Goal: Ask a question

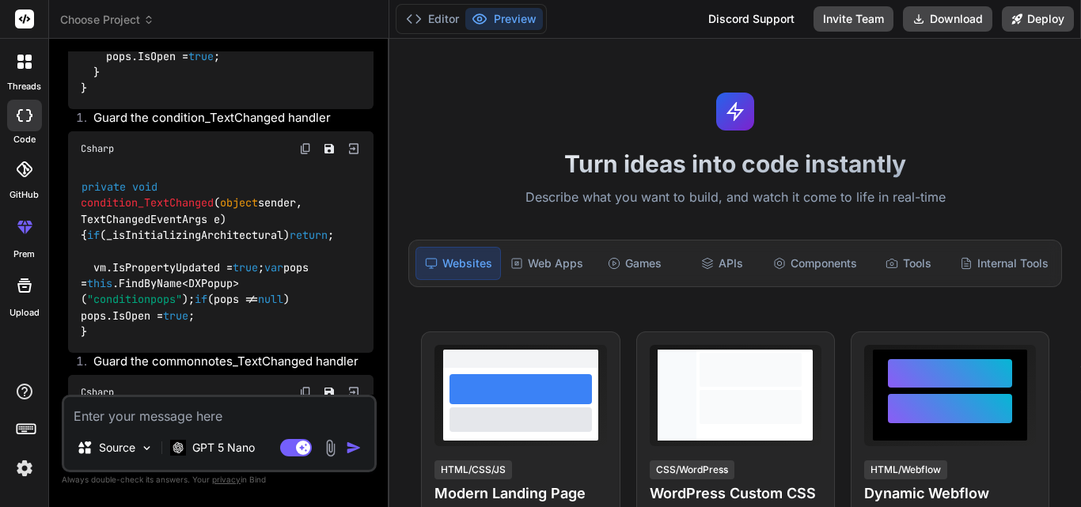
scroll to position [52792, 0]
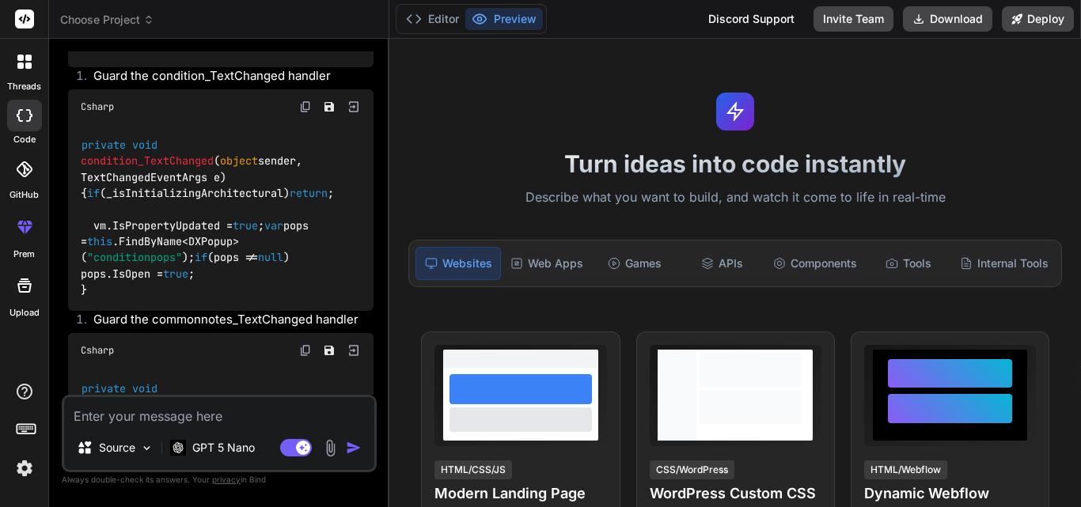
click at [179, 420] on textarea at bounding box center [219, 411] width 310 height 28
click at [135, 418] on textarea at bounding box center [219, 411] width 310 height 28
type textarea "I"
type textarea "x"
type textarea "Is"
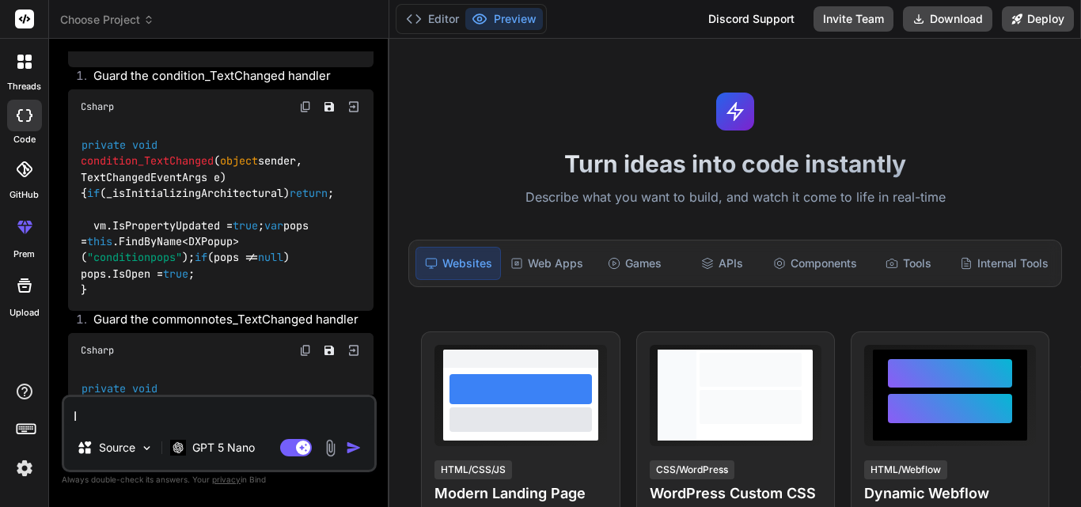
type textarea "x"
type textarea "Is"
type textarea "x"
type textarea "Is t"
type textarea "x"
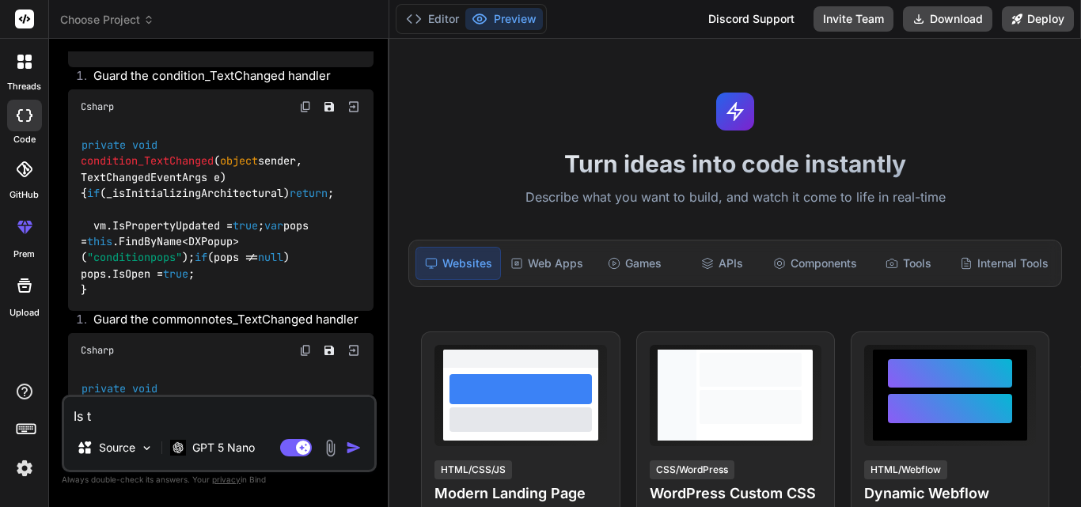
type textarea "Is th"
type textarea "x"
type textarea "Is the"
type textarea "x"
type textarea "Is ther"
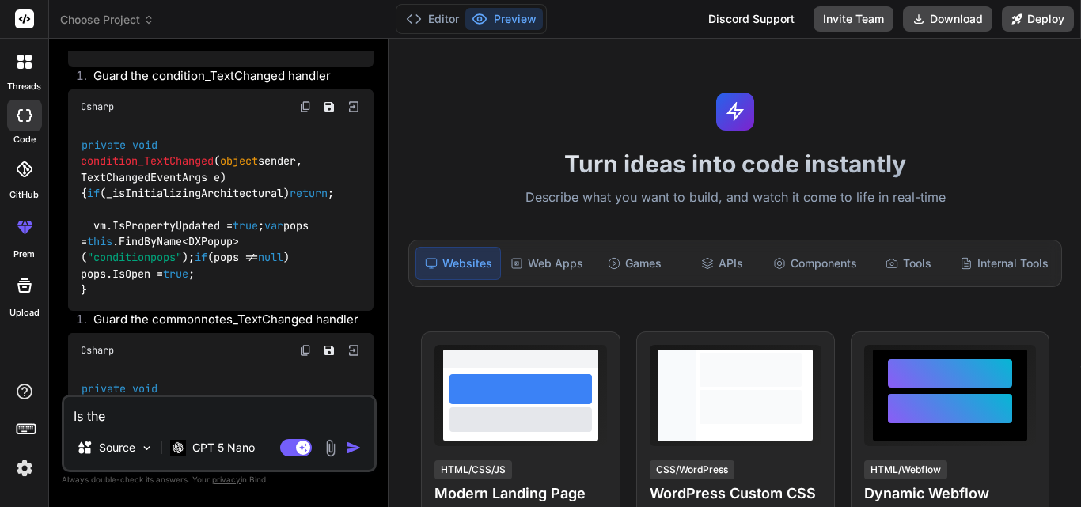
type textarea "x"
type textarea "Is there"
type textarea "x"
type textarea "Is there"
type textarea "x"
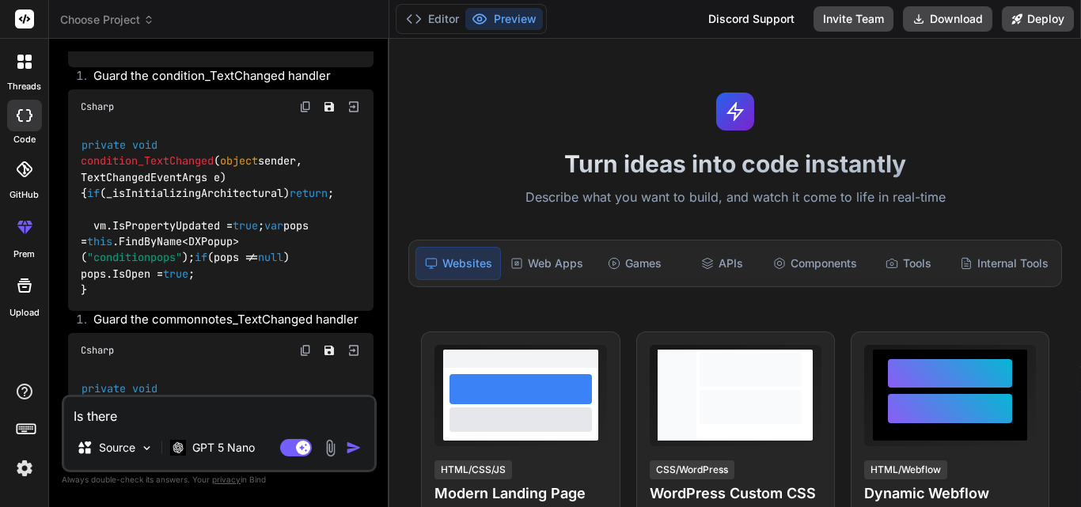
type textarea "Is there o"
type textarea "x"
type textarea "Is there ot"
type textarea "x"
type textarea "Is there oth"
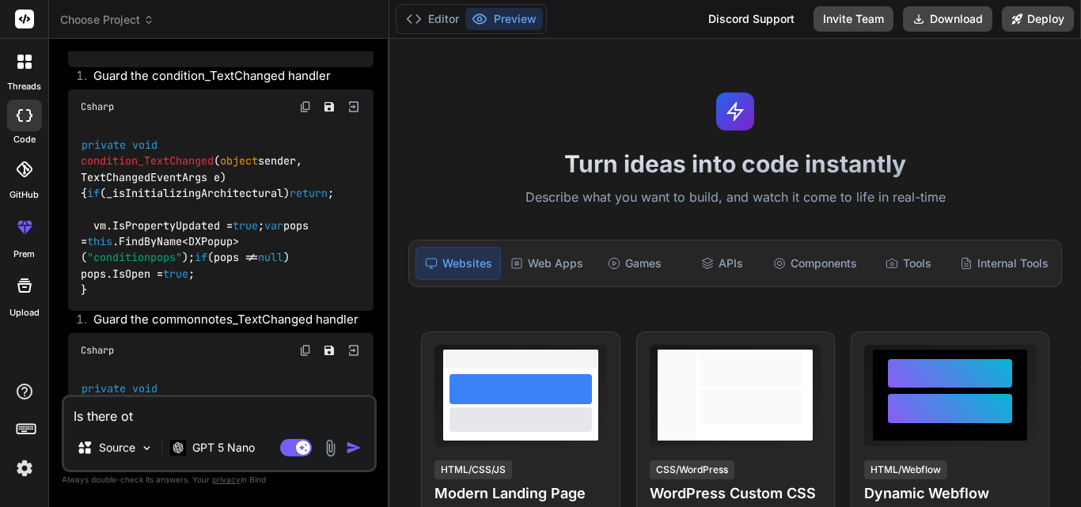
type textarea "x"
type textarea "Is there othe"
type textarea "x"
type textarea "Is there other"
type textarea "x"
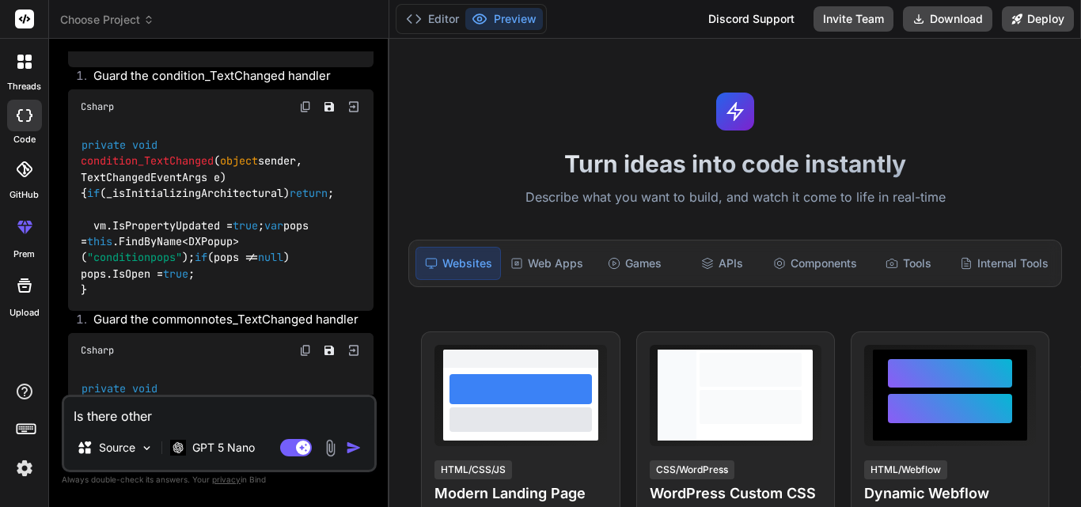
type textarea "Is there other"
type textarea "x"
type textarea "Is there other w"
type textarea "x"
type textarea "Is there other wa"
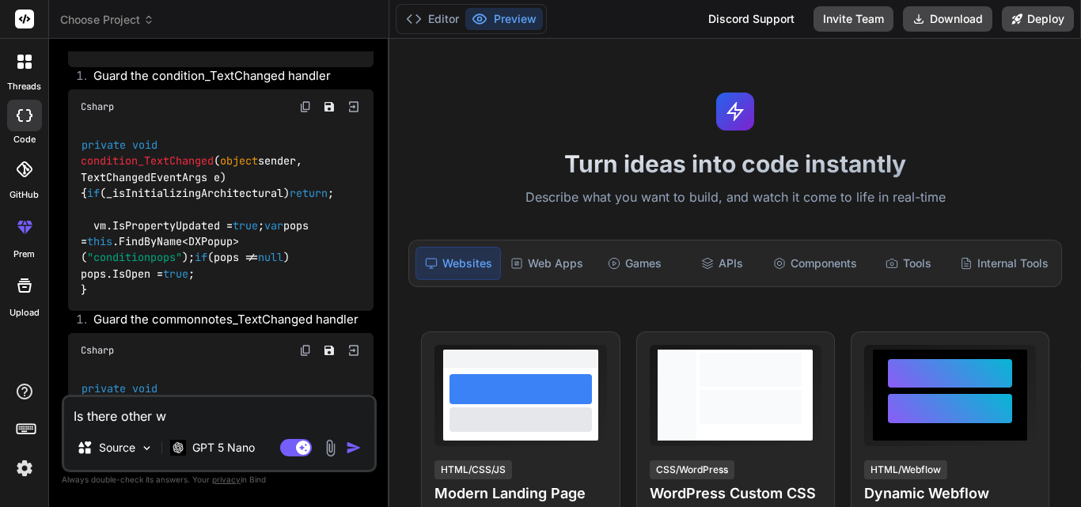
type textarea "x"
type textarea "Is there other way"
type textarea "x"
type textarea "Is there other way"
type textarea "x"
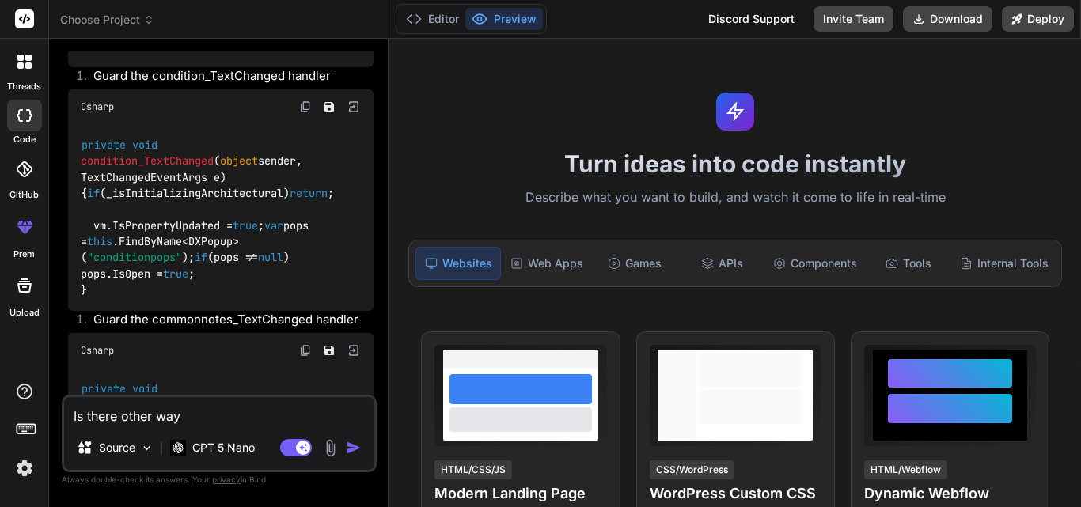
type textarea "Is there other way t"
type textarea "x"
type textarea "Is there other way to"
type textarea "x"
type textarea "Is there other way to"
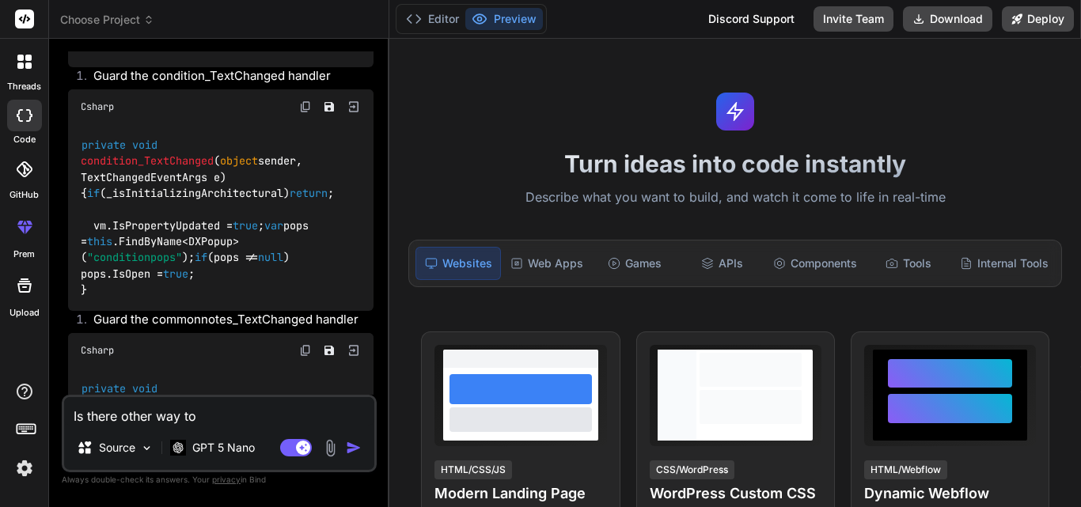
type textarea "x"
type textarea "Is there other way to h"
type textarea "x"
type textarea "Is there other way to ha"
type textarea "x"
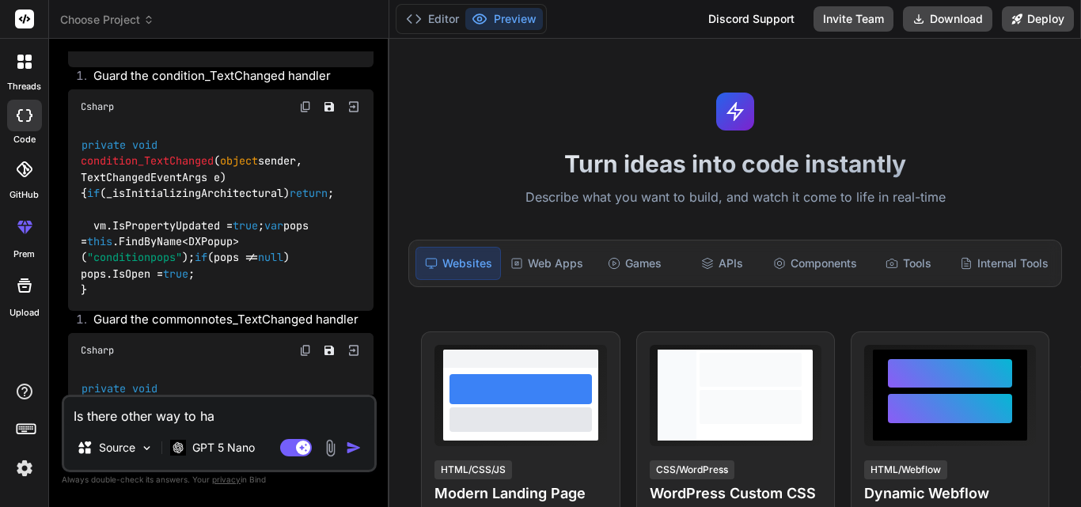
type textarea "Is there other way to han"
type textarea "x"
type textarea "Is there other way to hand"
type textarea "x"
type textarea "Is there other way to handl"
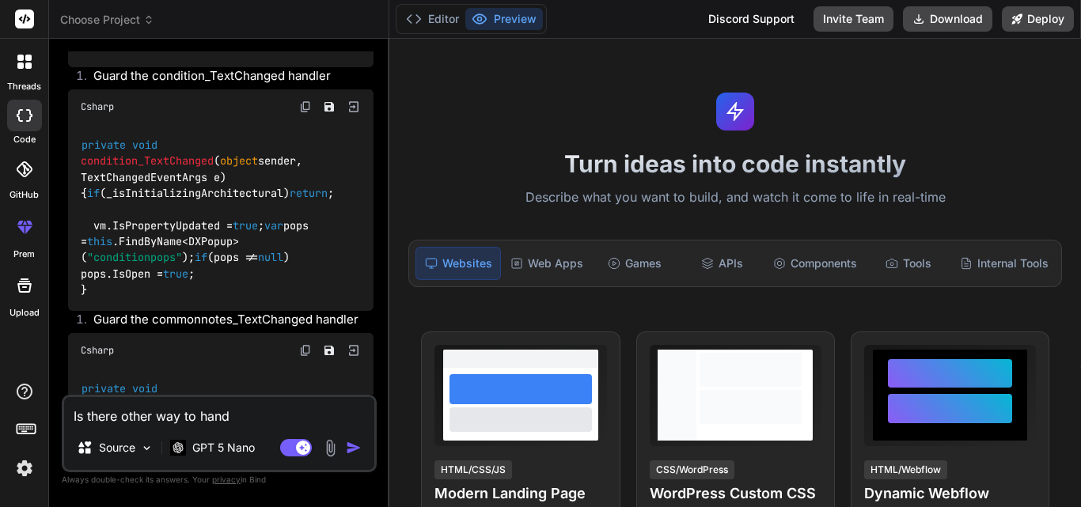
type textarea "x"
type textarea "Is there other way to handle"
type textarea "x"
type textarea "Is there other way to handle"
type textarea "x"
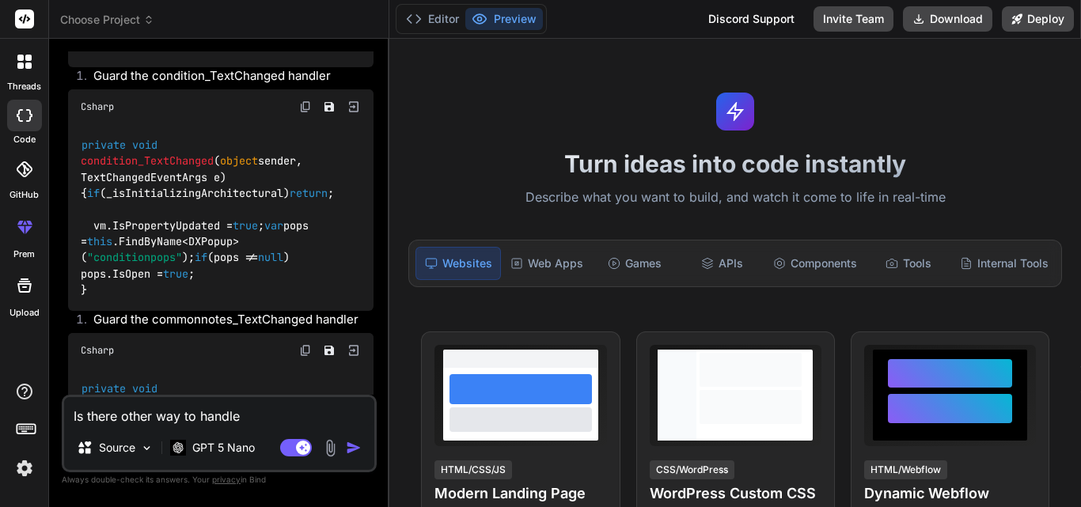
type textarea "Is there other way to handle t"
type textarea "x"
type textarea "Is there other way to handle th"
type textarea "x"
type textarea "Is there other way to handle thi"
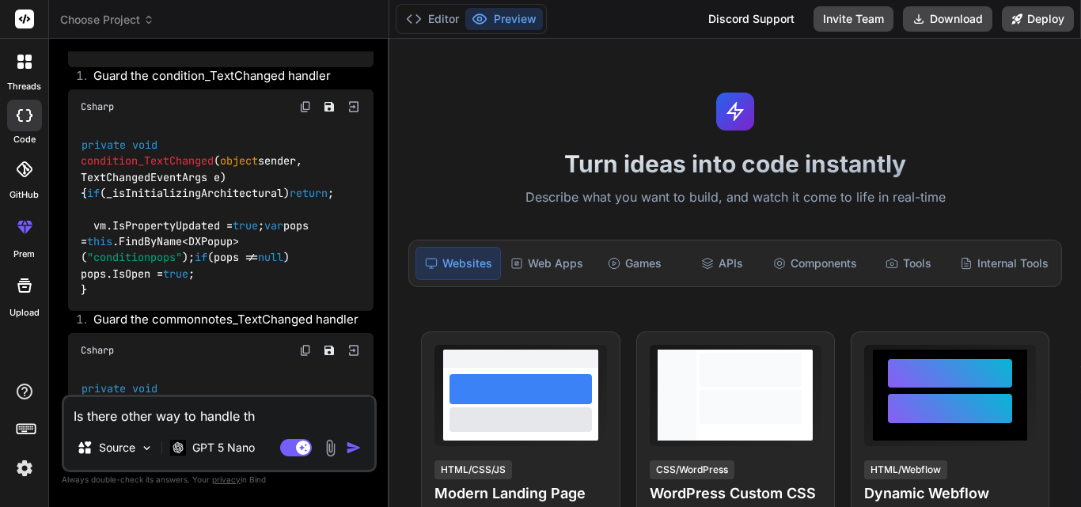
type textarea "x"
type textarea "Is there other way to handle this"
type textarea "x"
type textarea "Is there other way to handle this"
type textarea "x"
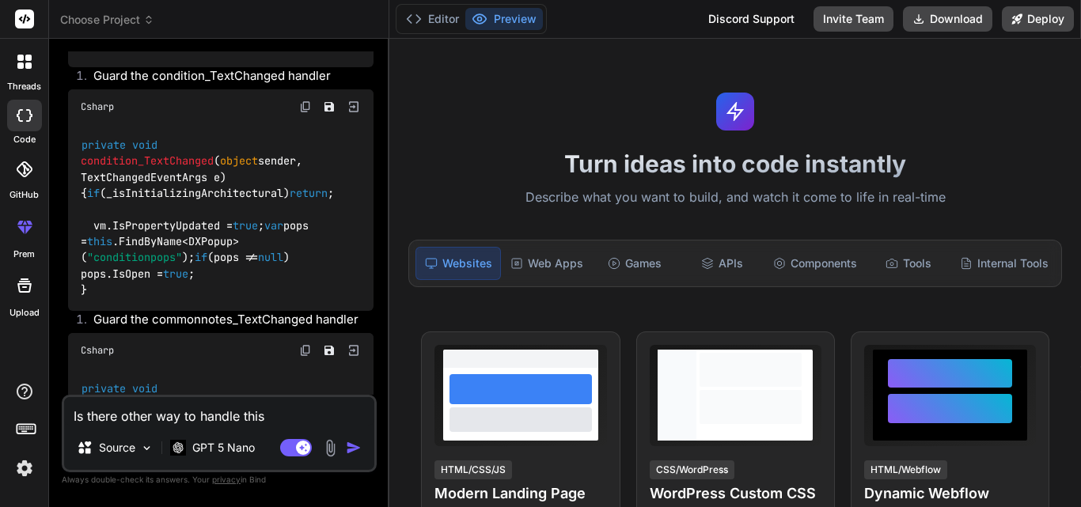
type textarea "Is there other way to handle this a"
type textarea "x"
type textarea "Is there other way to handle this as"
type textarea "x"
type textarea "Is there other way to handle this as"
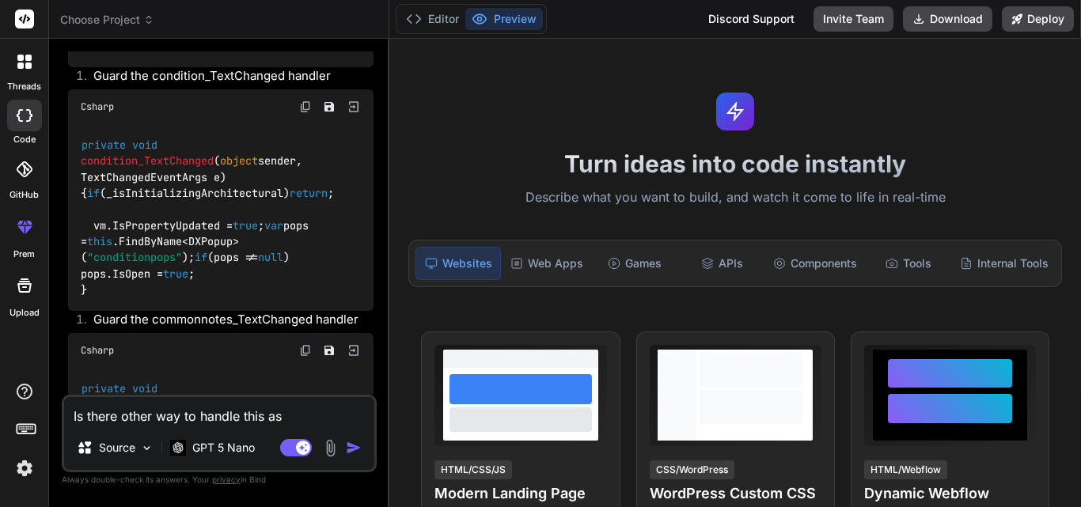
type textarea "x"
type textarea "Is there other way to handle this as i"
type textarea "x"
type textarea "Is there other way to handle this as it"
type textarea "x"
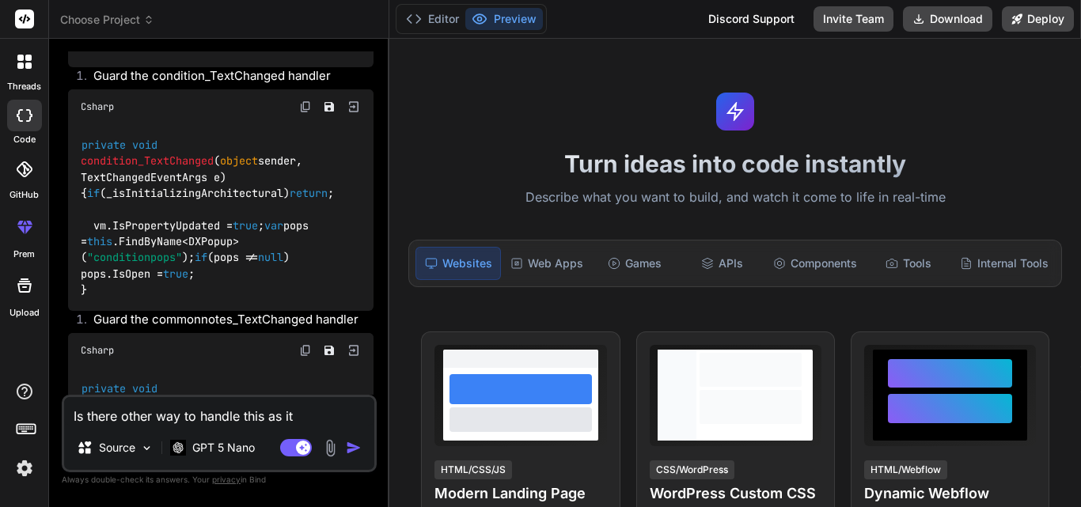
type textarea "Is there other way to handle this as its"
type textarea "x"
type textarea "Is there other way to handle this as its"
type textarea "x"
type textarea "Is there other way to handle this as its n"
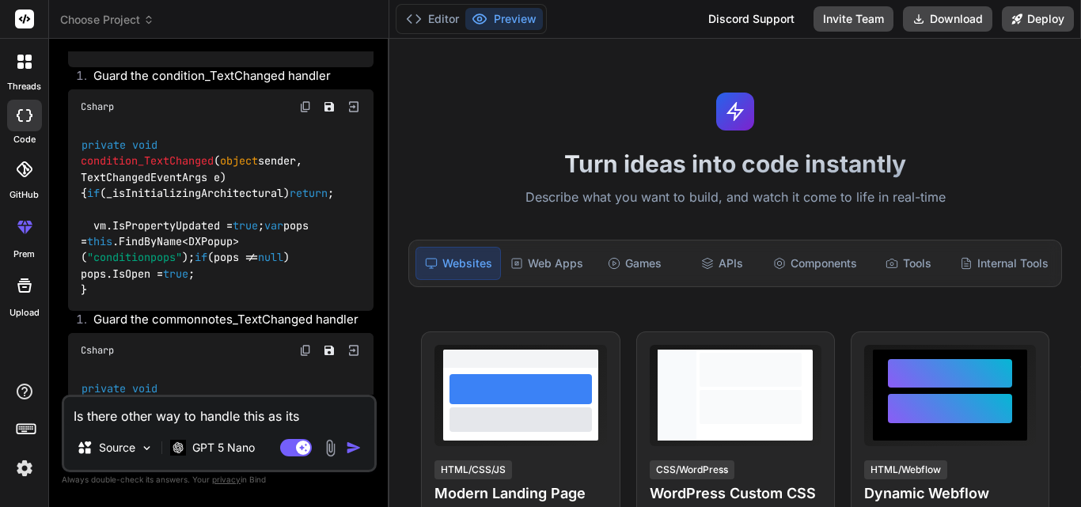
type textarea "x"
type textarea "Is there other way to handle this as its no"
type textarea "x"
type textarea "Is there other way to handle this as its not"
type textarea "x"
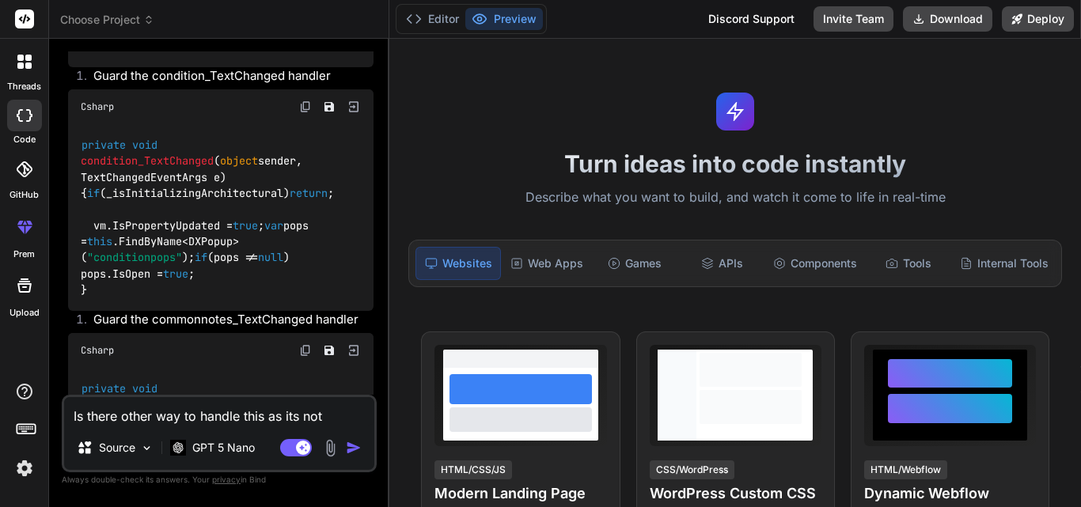
type textarea "Is there other way to handle this as its not"
type textarea "x"
type textarea "Is there other way to handle this as its not w"
type textarea "x"
type textarea "Is there other way to handle this as its not wo"
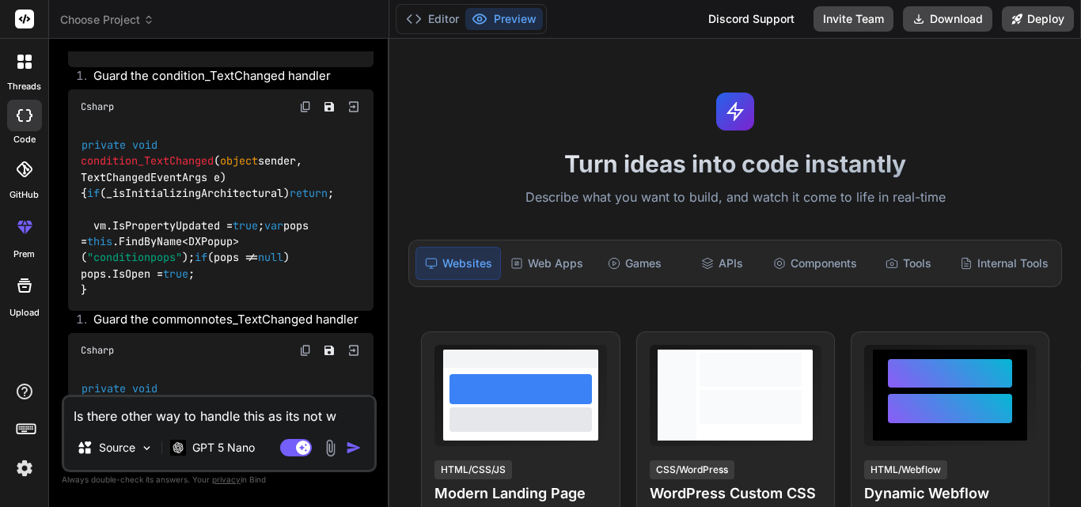
type textarea "x"
type textarea "Is there other way to handle this as its not wor"
type textarea "x"
type textarea "Is there other way to handle this as its not work"
type textarea "x"
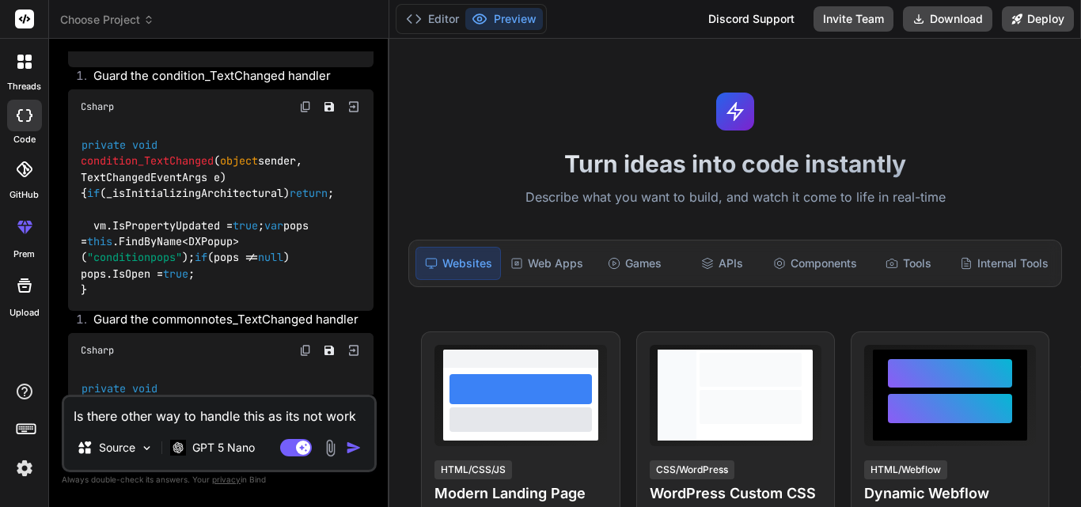
type textarea "Is there other way to handle this as its not worki"
type textarea "x"
type textarea "Is there other way to handle this as its not workin"
type textarea "x"
type textarea "Is there other way to handle this as its not working"
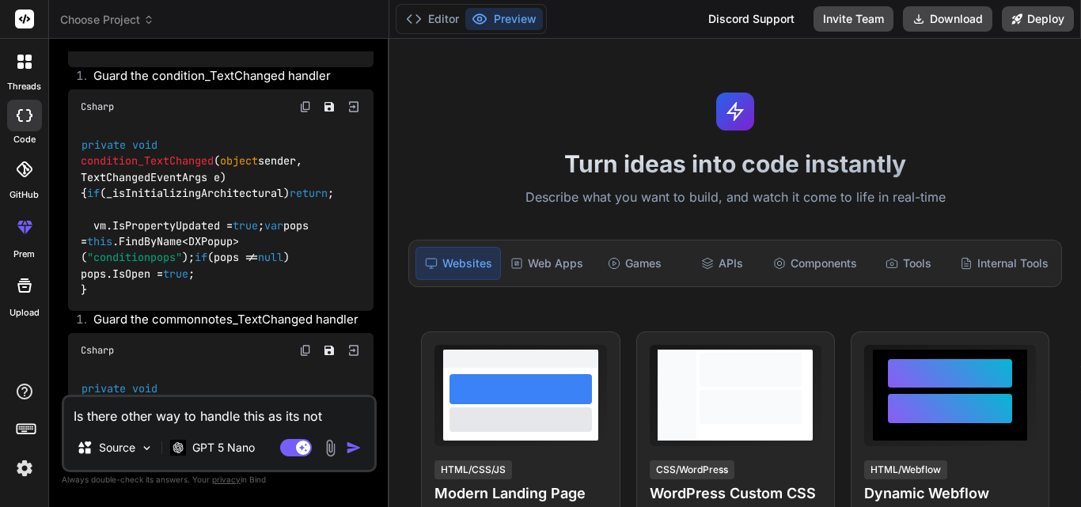
type textarea "x"
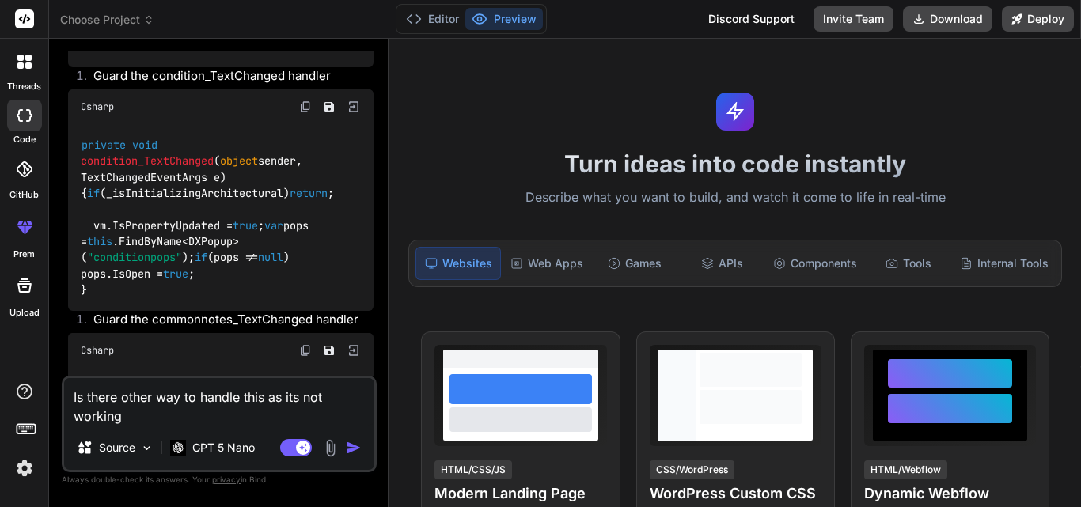
type textarea "Is there other way to handle this as its not working"
type textarea "x"
type textarea "Is there other way to handle this as its not working i"
type textarea "x"
type textarea "Is there other way to handle this as its not working in"
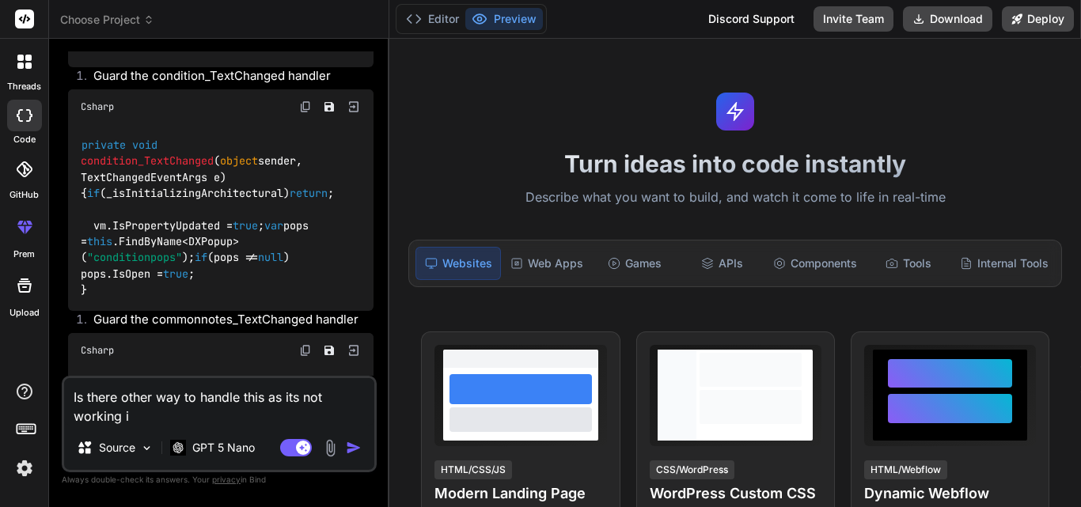
type textarea "x"
type textarea "Is there other way to handle this as its not working in"
type textarea "x"
type textarea "Is there other way to handle this as its not working in i"
type textarea "x"
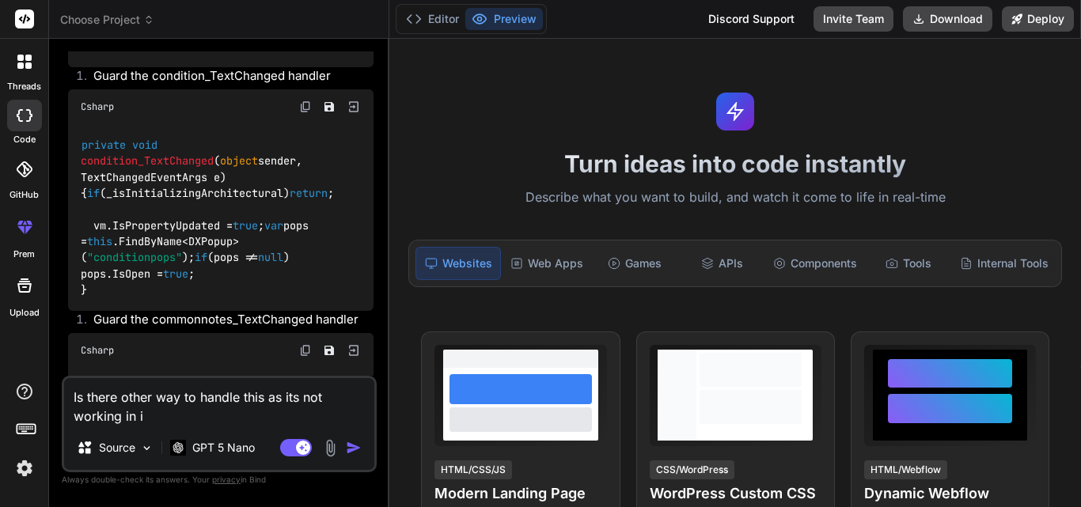
type textarea "Is there other way to handle this as its not working in iO"
type textarea "x"
type textarea "Is there other way to handle this as its not working in iOS"
type textarea "x"
type textarea "Is there other way to handle this as its not working in iOS"
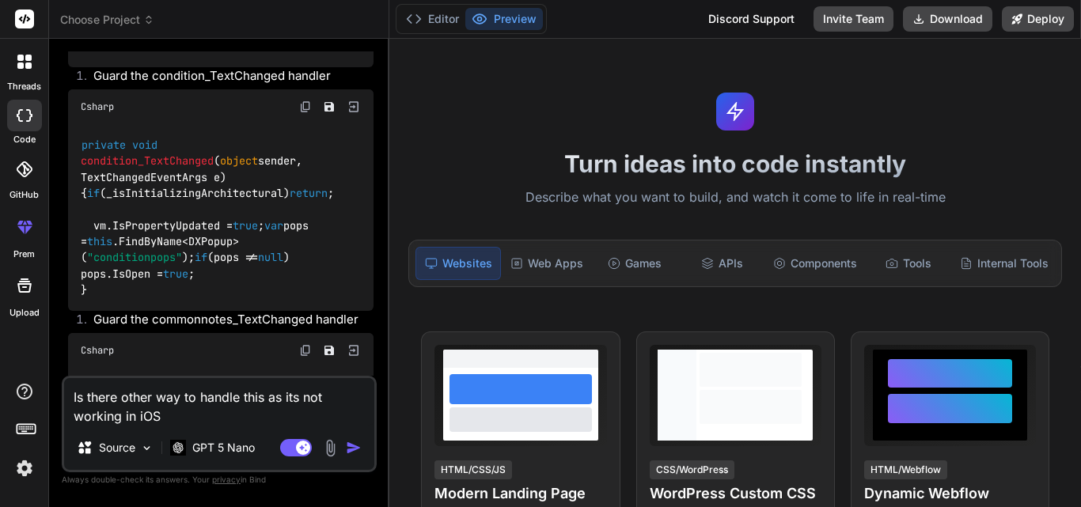
type textarea "x"
type textarea "Is there other way to handle this as its not working in iOS m"
type textarea "x"
type textarea "Is there other way to handle this as its not working in iOS mo"
type textarea "x"
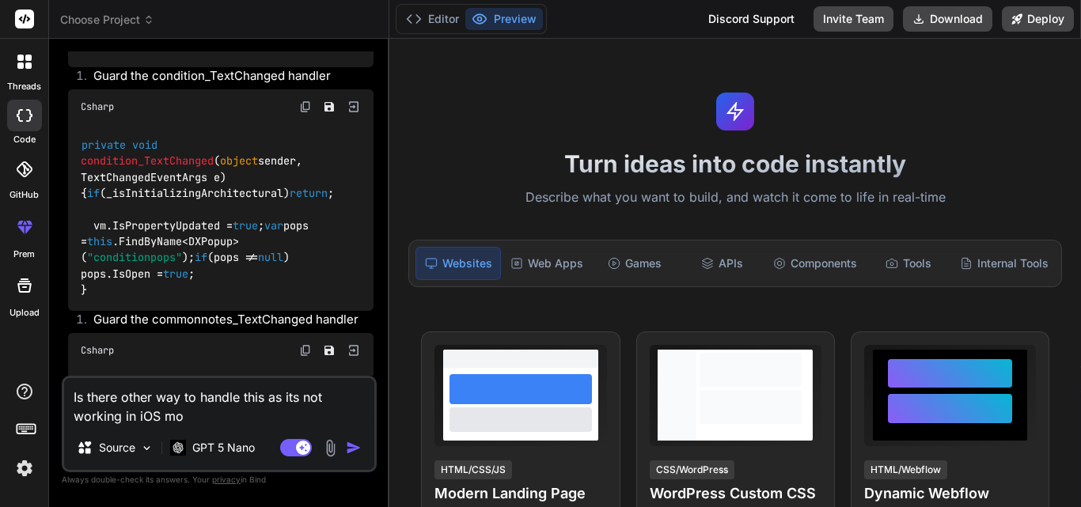
type textarea "Is there other way to handle this as its not working in iOS mob"
type textarea "x"
type textarea "Is there other way to handle this as its not working in iOS mobi"
type textarea "x"
type textarea "Is there other way to handle this as its not working in iOS mobil"
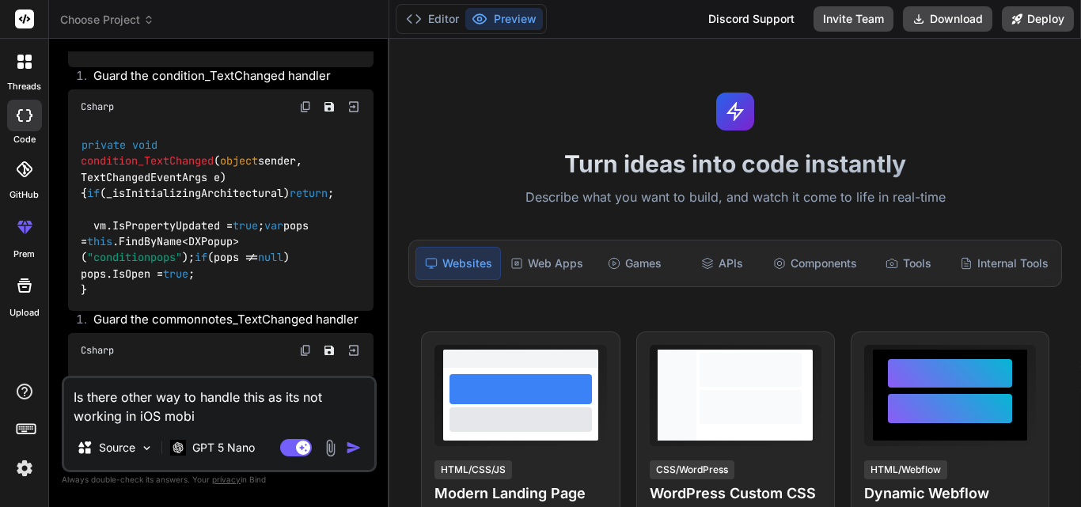
type textarea "x"
type textarea "Is there other way to handle this as its not working in iOS mobile"
type textarea "x"
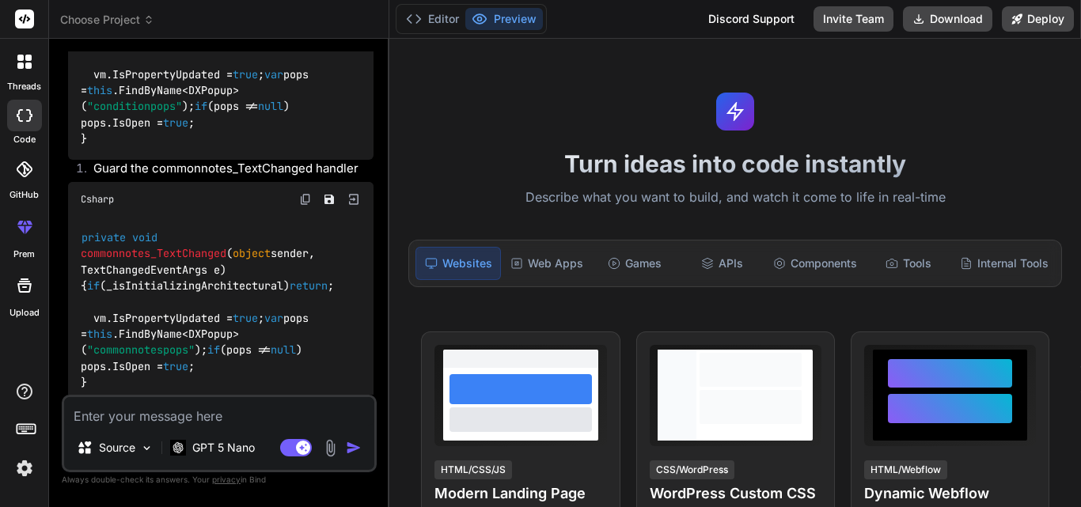
scroll to position [52974, 0]
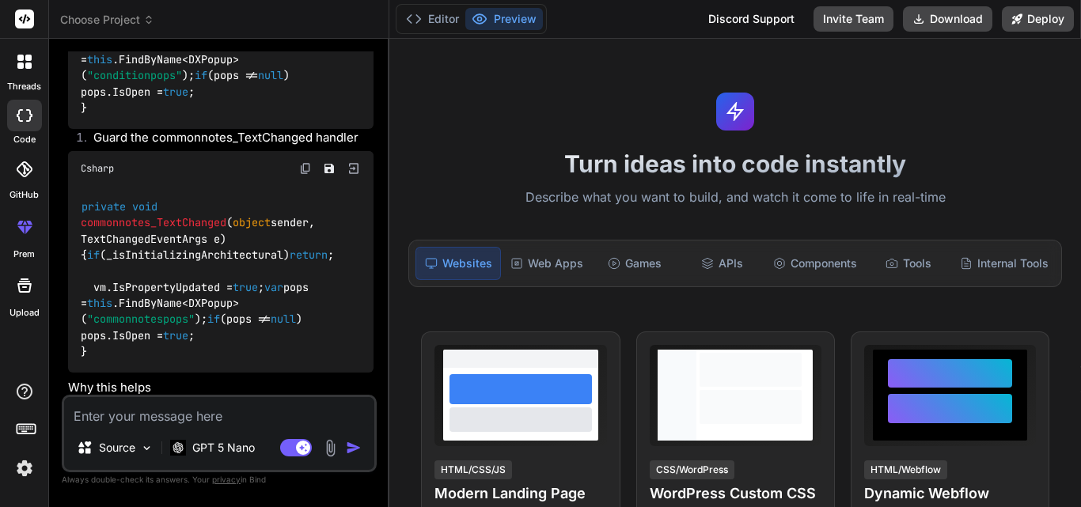
type textarea "x"
